Goal: Check status: Check status

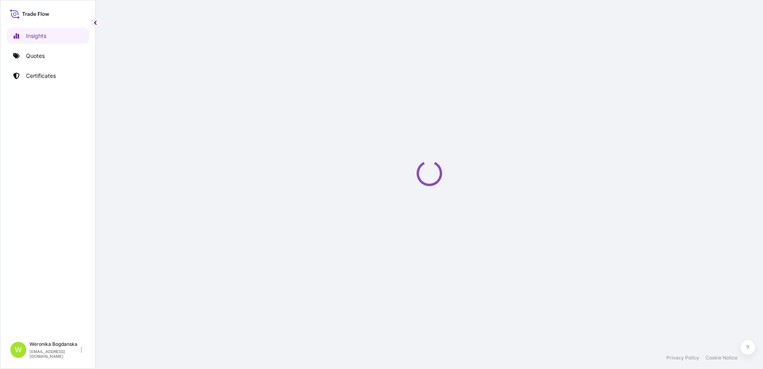
select select "2025"
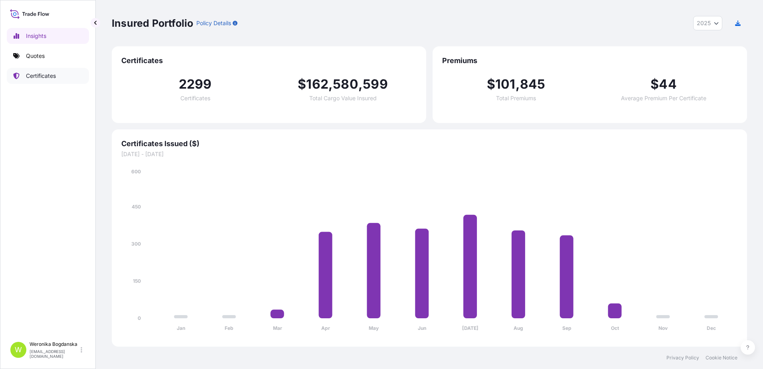
click at [45, 76] on p "Certificates" at bounding box center [41, 76] width 30 height 8
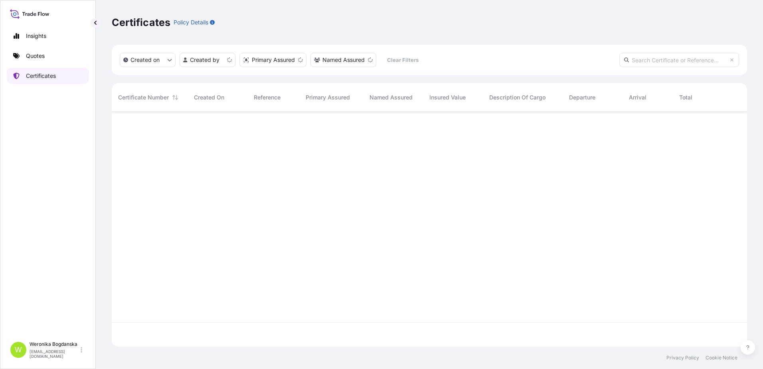
scroll to position [233, 629]
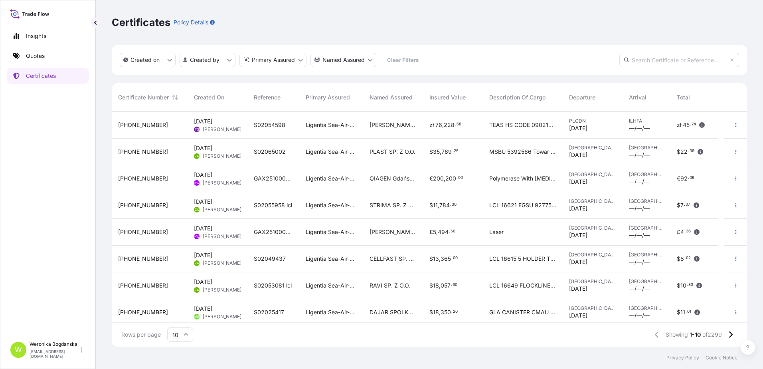
click at [642, 58] on input "text" at bounding box center [679, 60] width 120 height 14
paste input "31440-1873-1"
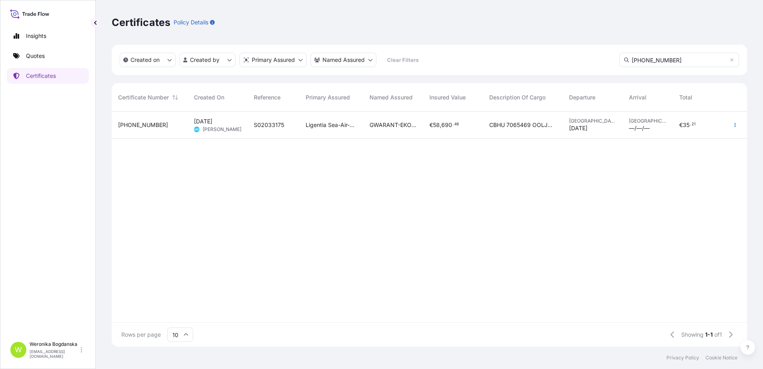
type input "31440-1873-1"
click at [162, 126] on div "31440-1873-1" at bounding box center [149, 125] width 63 height 8
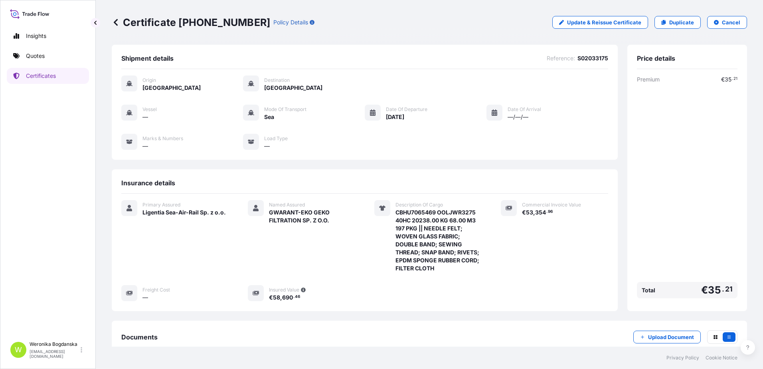
click at [587, 56] on span "S02033175" at bounding box center [592, 58] width 31 height 8
copy span "S02033175"
click at [729, 26] on button "Cancel" at bounding box center [727, 22] width 40 height 13
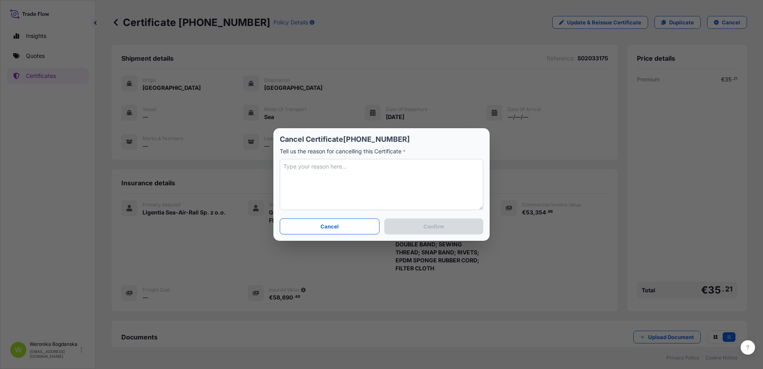
click at [363, 164] on textarea at bounding box center [381, 184] width 203 height 51
type textarea "Invoice value needs to be updated"
click at [428, 231] on button "Confirm" at bounding box center [433, 226] width 99 height 16
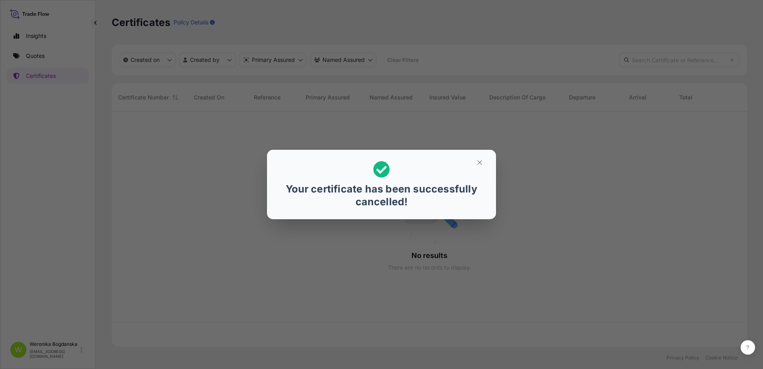
scroll to position [233, 629]
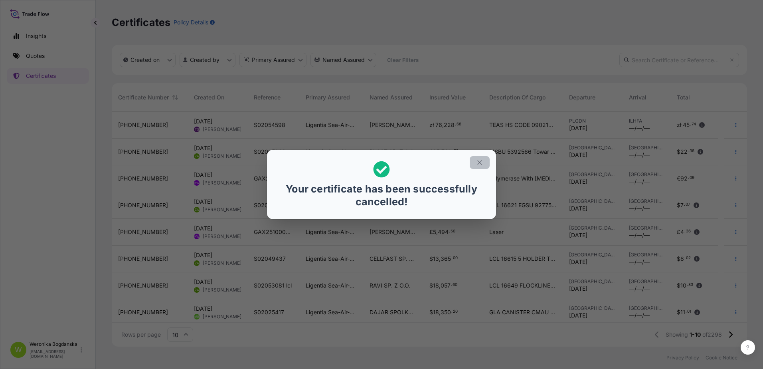
click at [477, 165] on icon "button" at bounding box center [479, 162] width 7 height 7
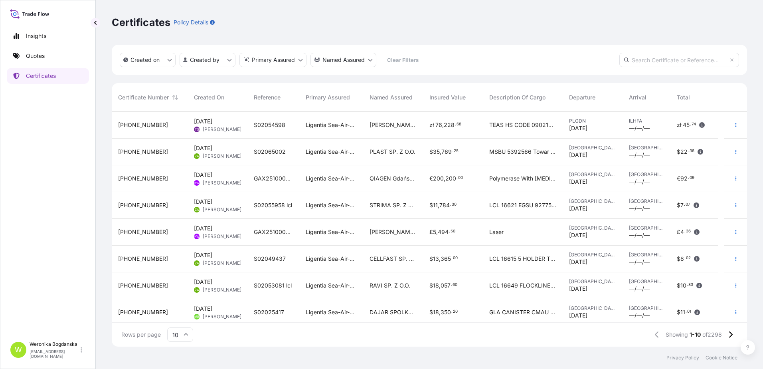
click at [36, 64] on div "Insights Quotes Certificates" at bounding box center [48, 179] width 82 height 316
click at [37, 58] on p "Quotes" at bounding box center [35, 56] width 19 height 8
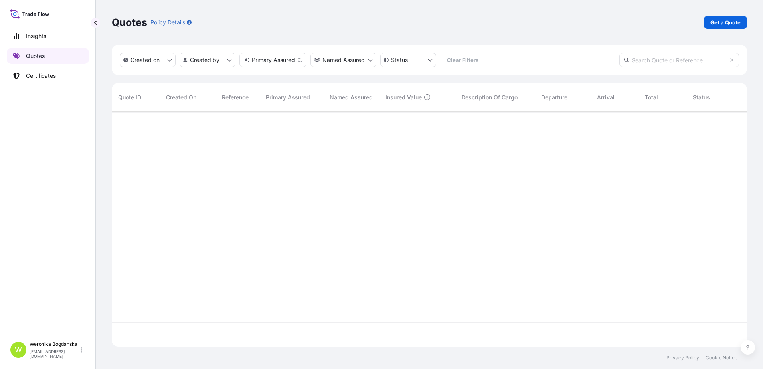
scroll to position [233, 629]
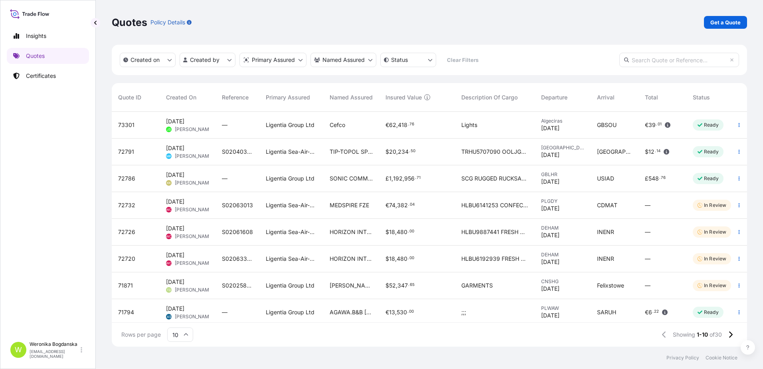
click at [675, 57] on input "text" at bounding box center [679, 60] width 120 height 14
paste input "S02033175"
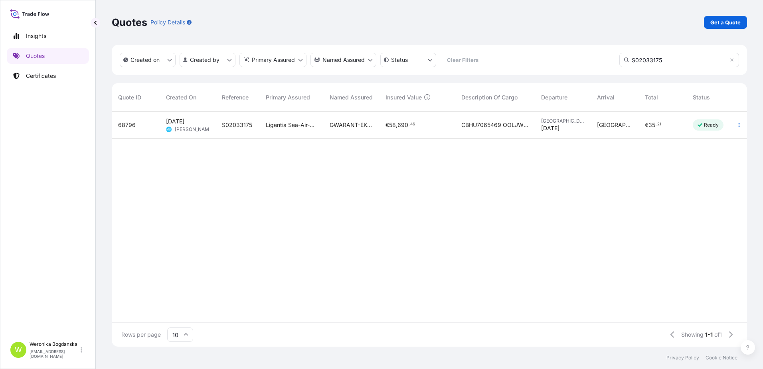
type input "S02033175"
click at [133, 126] on span "68796" at bounding box center [127, 125] width 18 height 8
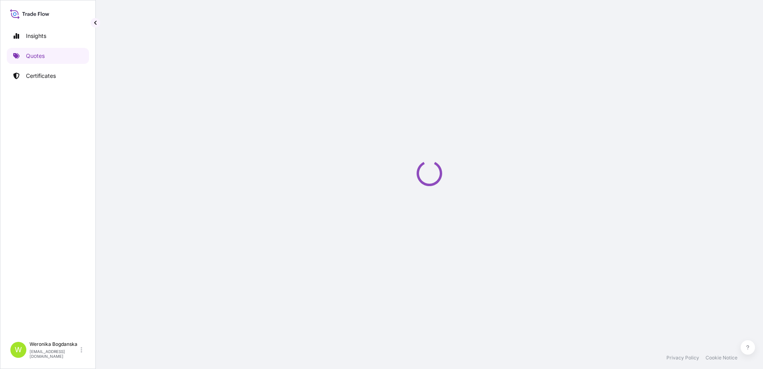
select select "Sea"
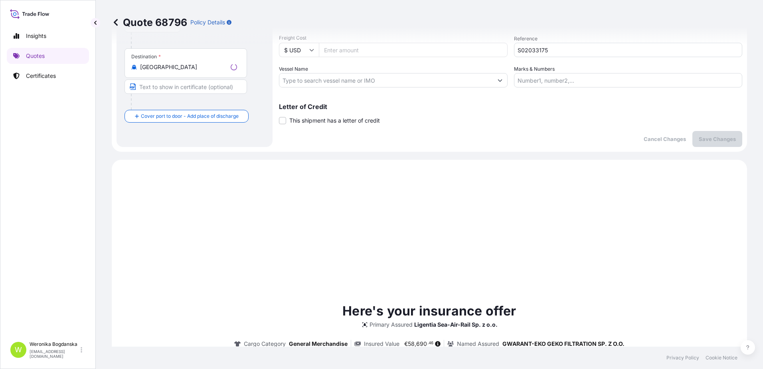
scroll to position [273, 0]
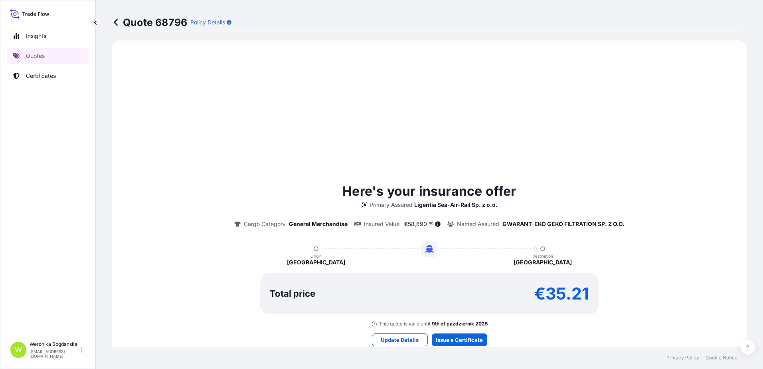
select select "31440"
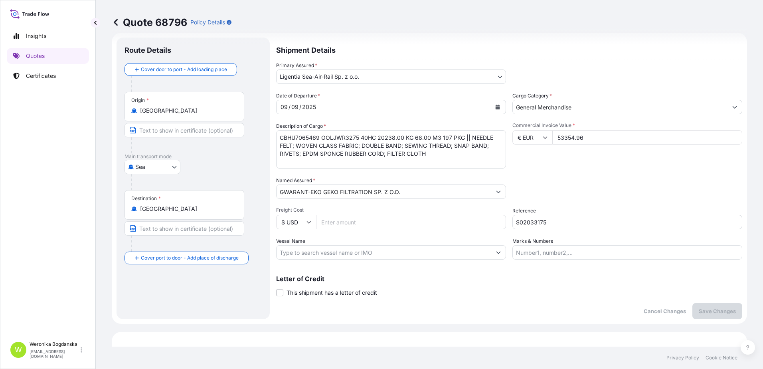
scroll to position [0, 0]
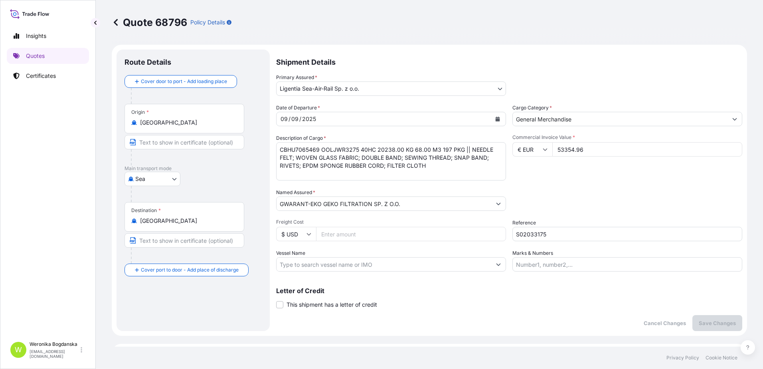
drag, startPoint x: 607, startPoint y: 149, endPoint x: 542, endPoint y: 146, distance: 65.1
click at [542, 146] on div "€ EUR 53354.96" at bounding box center [627, 149] width 230 height 14
type input "106697.39"
click at [604, 219] on div "Reference S02033175" at bounding box center [627, 230] width 230 height 22
click at [498, 91] on body "Insights Quotes Certificates W Weronika Bogdanska weronika.bogdanska@ligentia.g…" at bounding box center [381, 184] width 763 height 369
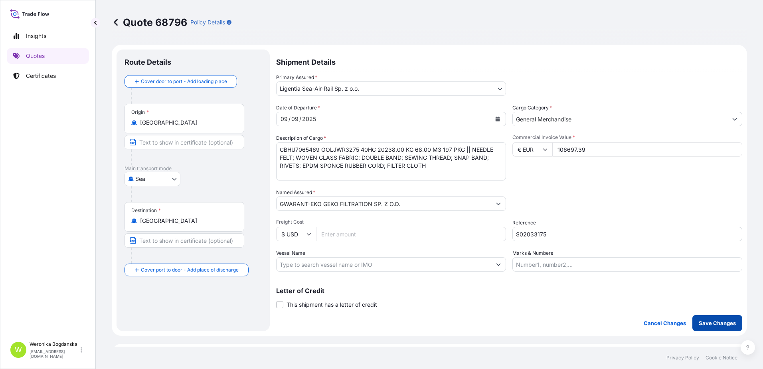
click at [698, 324] on p "Save Changes" at bounding box center [716, 323] width 37 height 8
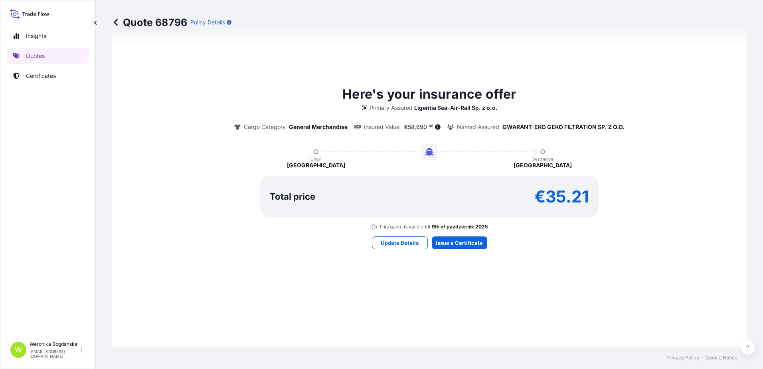
select select "Sea"
select select "31440"
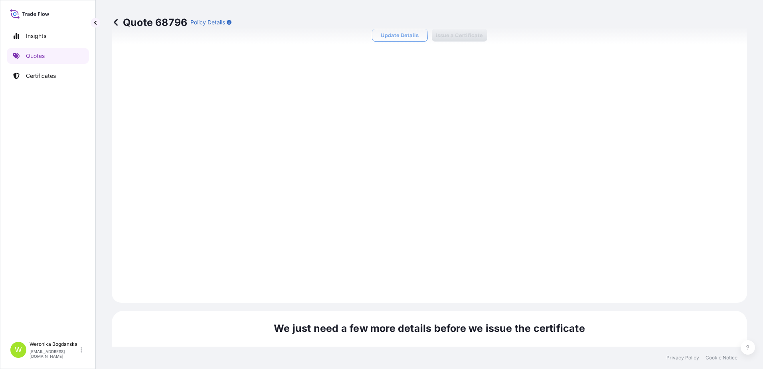
scroll to position [893, 0]
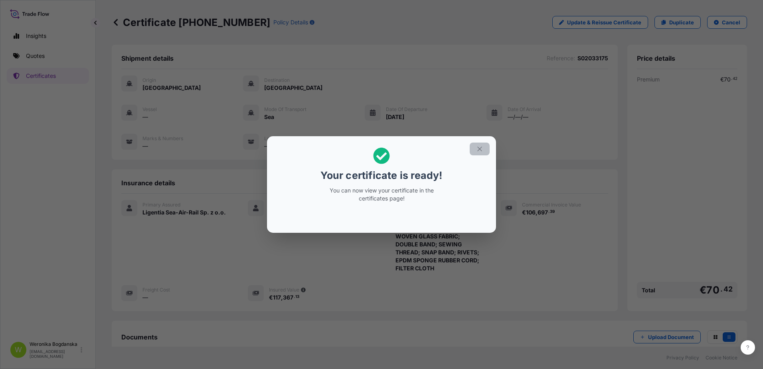
click at [479, 150] on icon "button" at bounding box center [479, 148] width 7 height 7
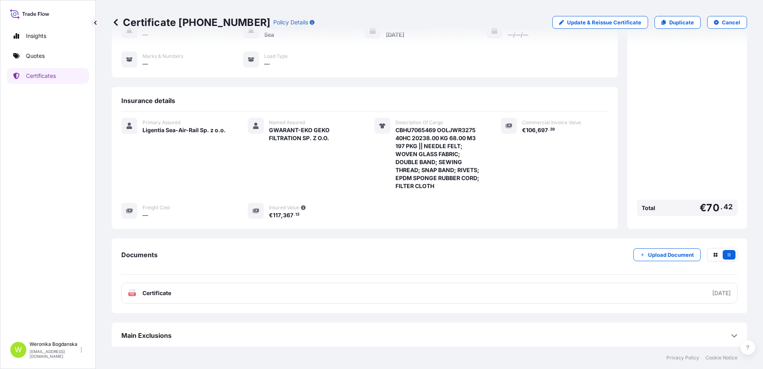
scroll to position [84, 0]
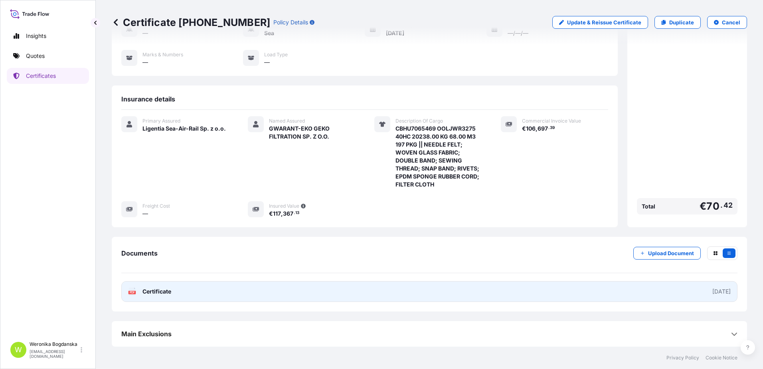
click at [480, 292] on link "PDF Certificate 2025-10-06" at bounding box center [429, 291] width 616 height 21
